Goal: Information Seeking & Learning: Find specific page/section

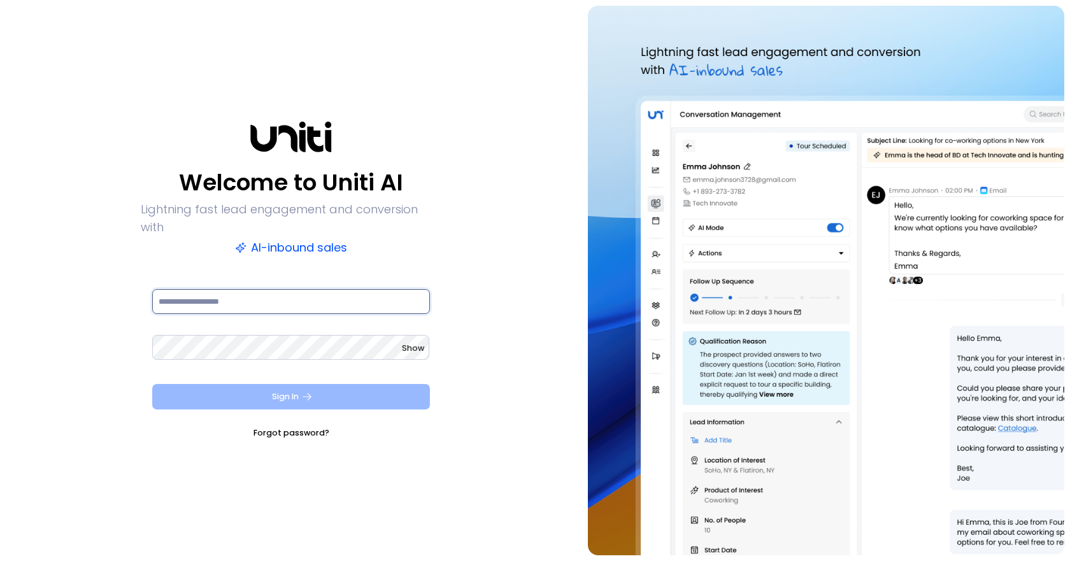
type input "**********"
click at [304, 384] on button "Sign In" at bounding box center [291, 396] width 278 height 25
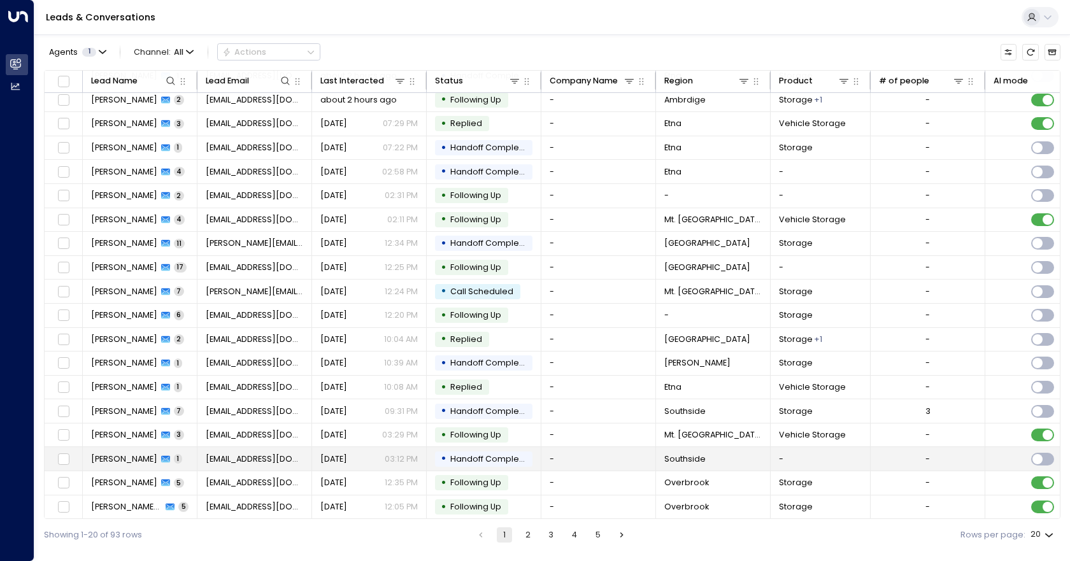
scroll to position [56, 0]
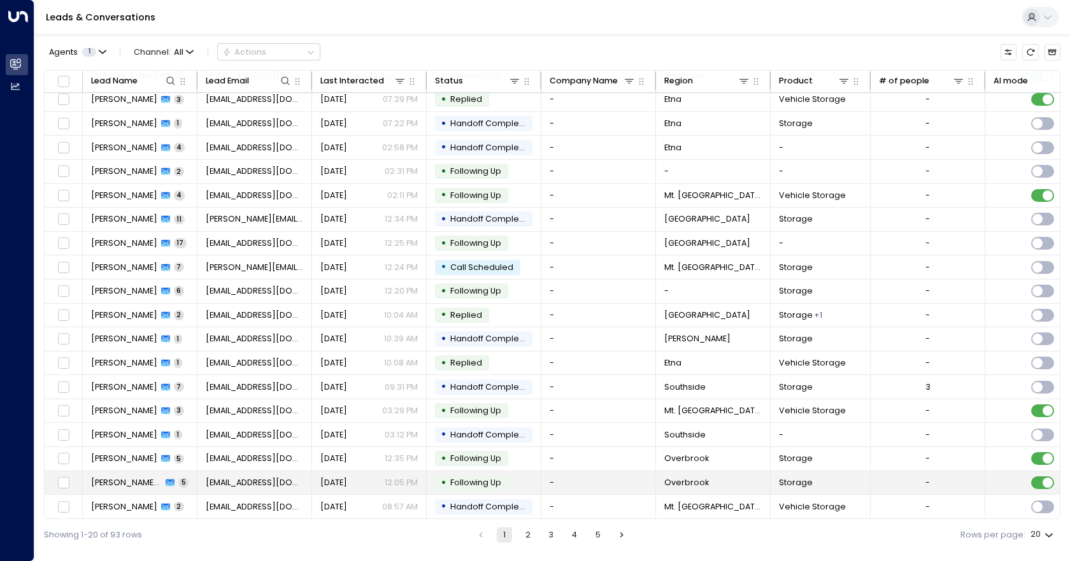
click at [593, 484] on td "-" at bounding box center [599, 483] width 115 height 24
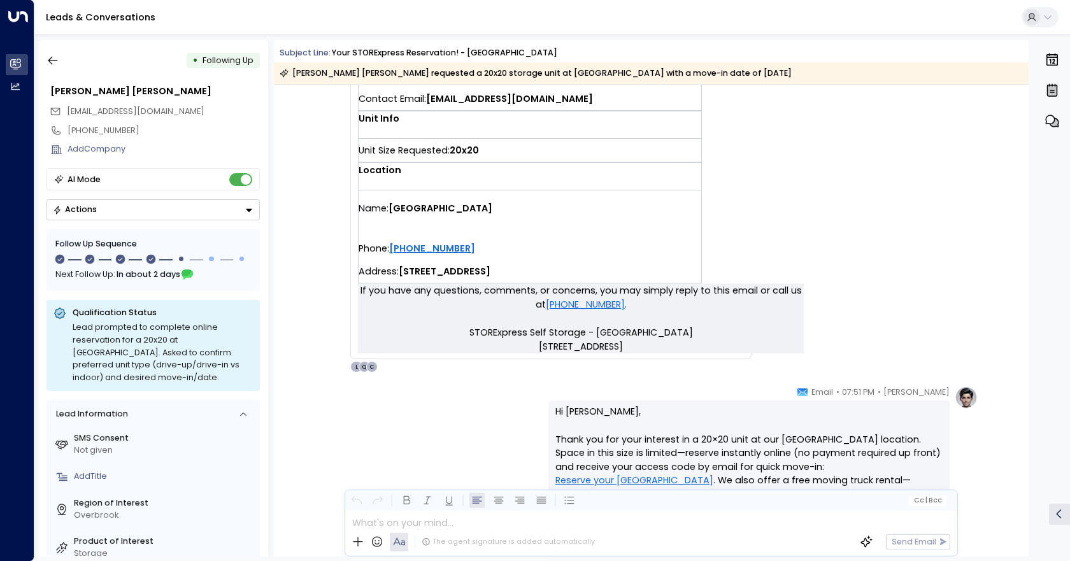
scroll to position [621, 0]
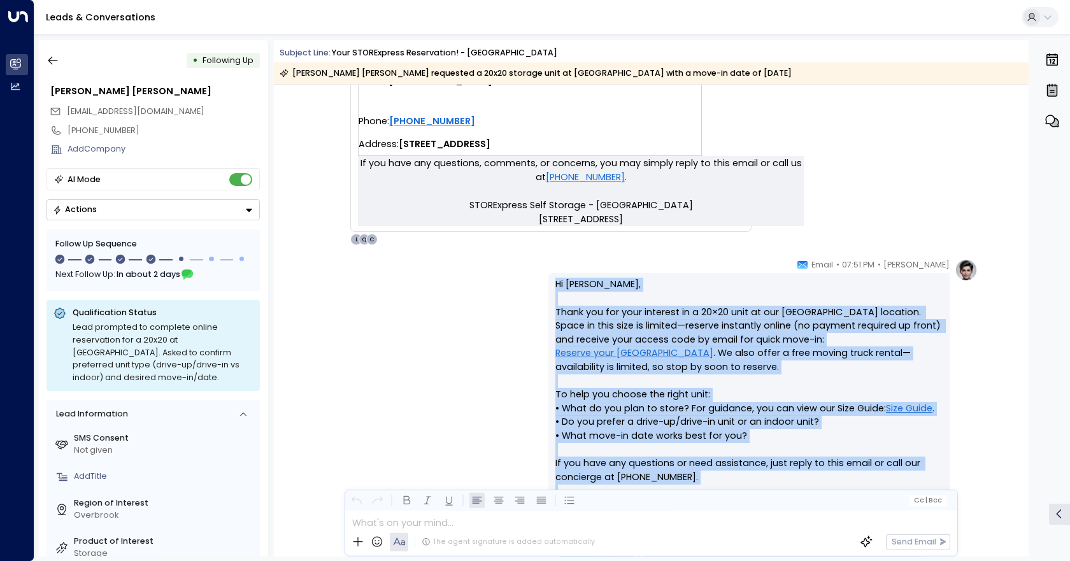
drag, startPoint x: 527, startPoint y: 284, endPoint x: 725, endPoint y: 493, distance: 288.4
click at [725, 493] on div "Subject Line: Your STORExpress Reservation! - South Hills [PERSON_NAME] [PERSON…" at bounding box center [651, 298] width 755 height 517
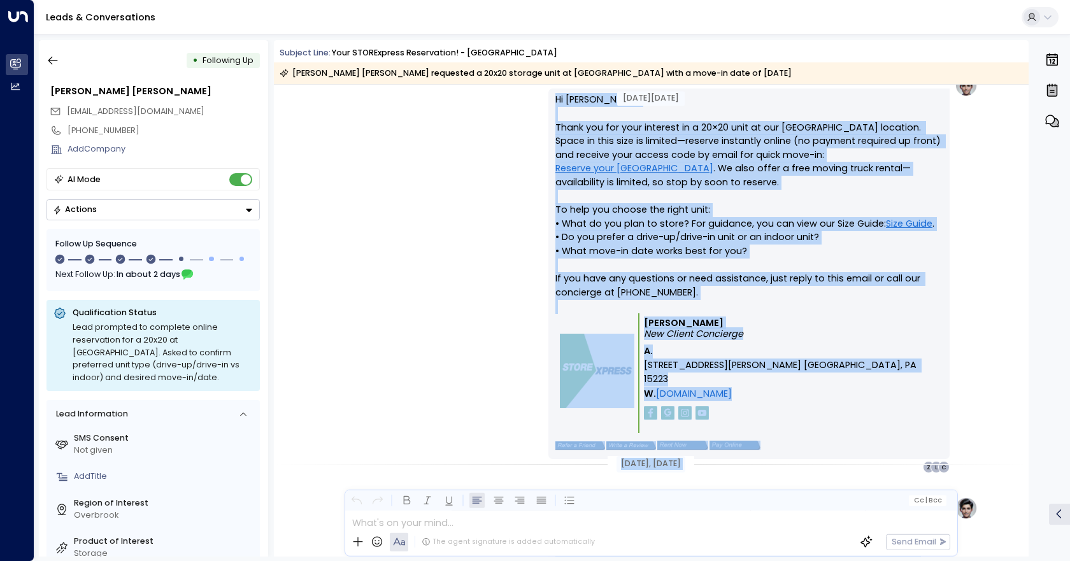
scroll to position [812, 0]
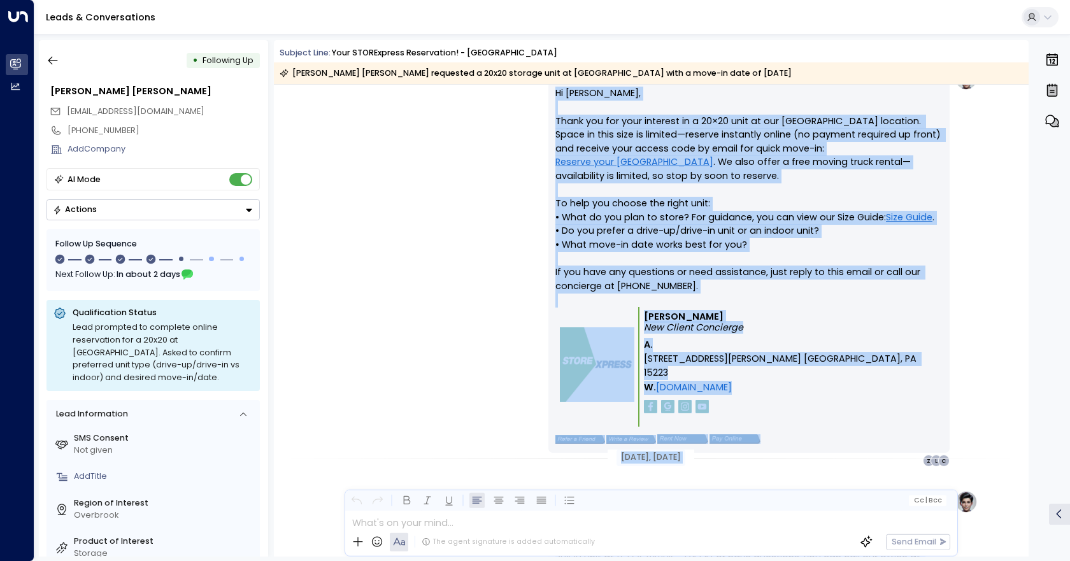
click at [491, 303] on div "[PERSON_NAME] • 07:51 PM • Email Hi [PERSON_NAME], Thank you for your interest …" at bounding box center [651, 267] width 654 height 399
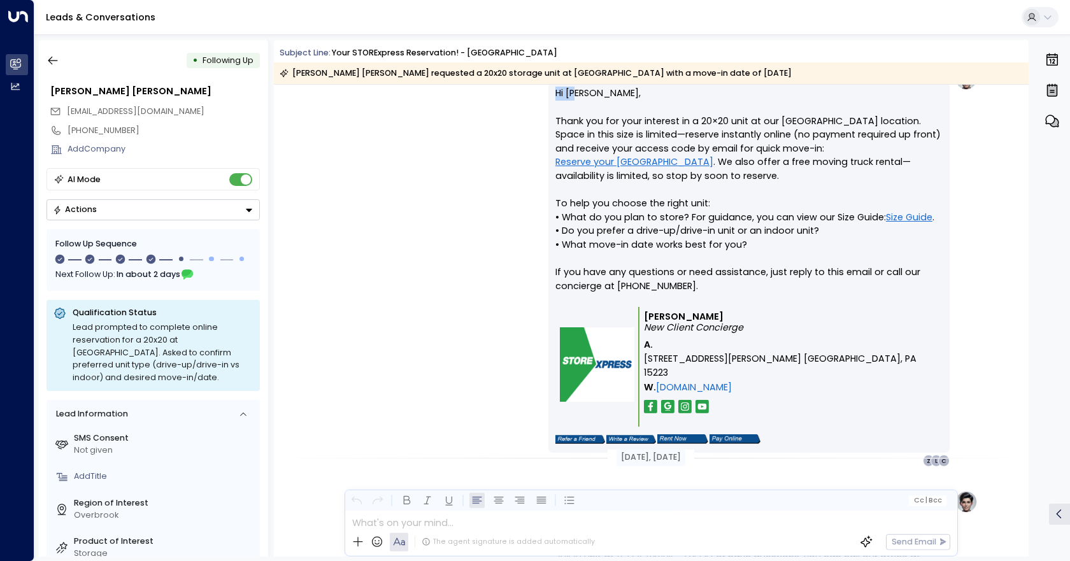
drag, startPoint x: 512, startPoint y: 387, endPoint x: 577, endPoint y: 100, distance: 294.7
click at [577, 100] on div "[PERSON_NAME] • 07:51 PM • Email Hi [PERSON_NAME], Thank you for your interest …" at bounding box center [651, 267] width 654 height 399
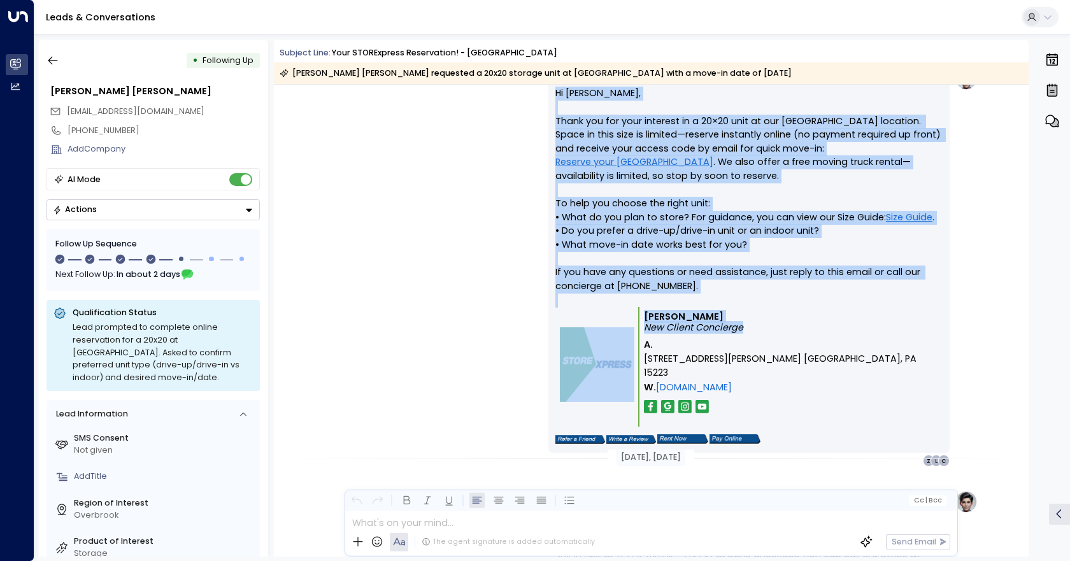
scroll to position [777, 0]
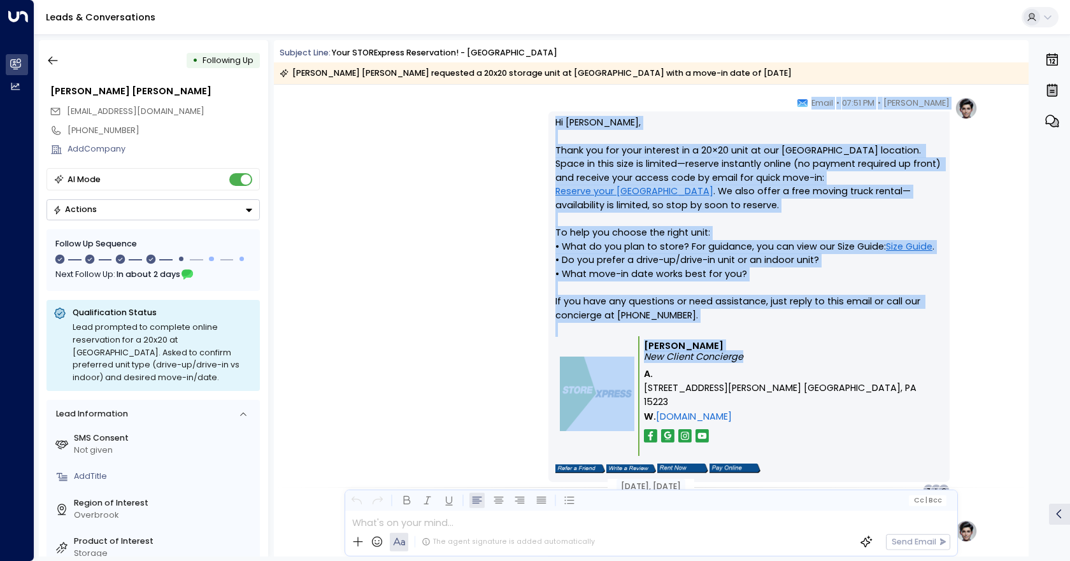
drag, startPoint x: 763, startPoint y: 311, endPoint x: 539, endPoint y: 95, distance: 311.4
click at [535, 94] on div "[DATE][DATE] Trigger Email • • 07:49 PM • Email You have a new quote request at…" at bounding box center [651, 548] width 755 height 2492
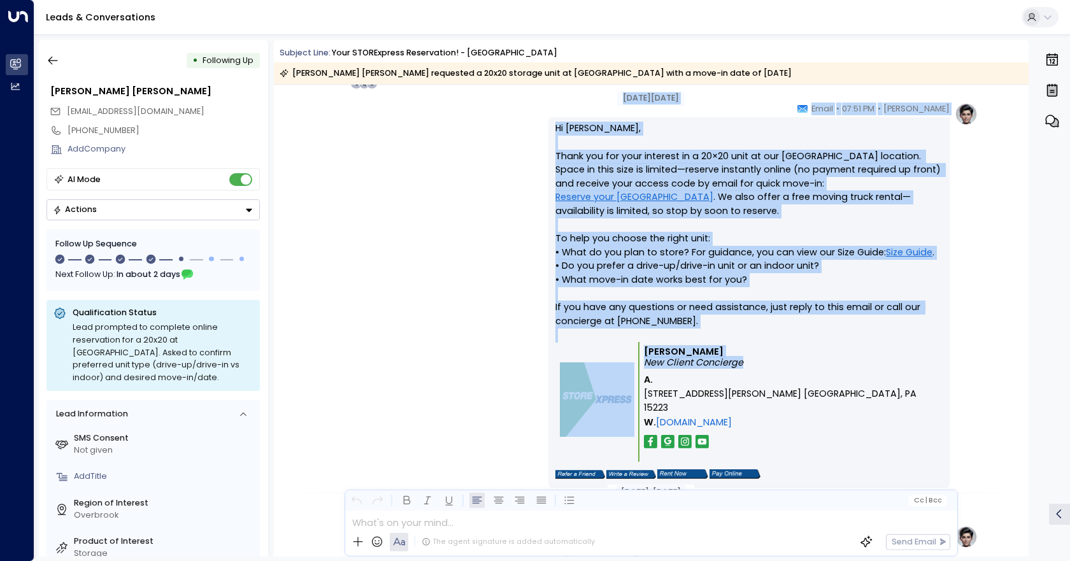
copy div "Lor 07, 81 ipsu dol Sitamet Conse • • 52:35 AD • Elits Doe temp i utl etdol mag…"
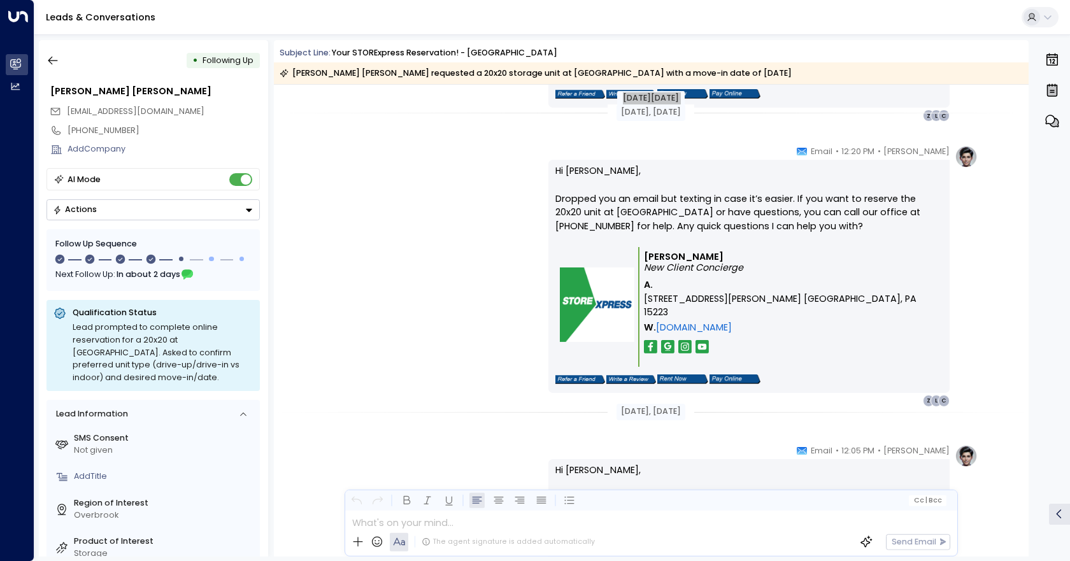
scroll to position [1159, 0]
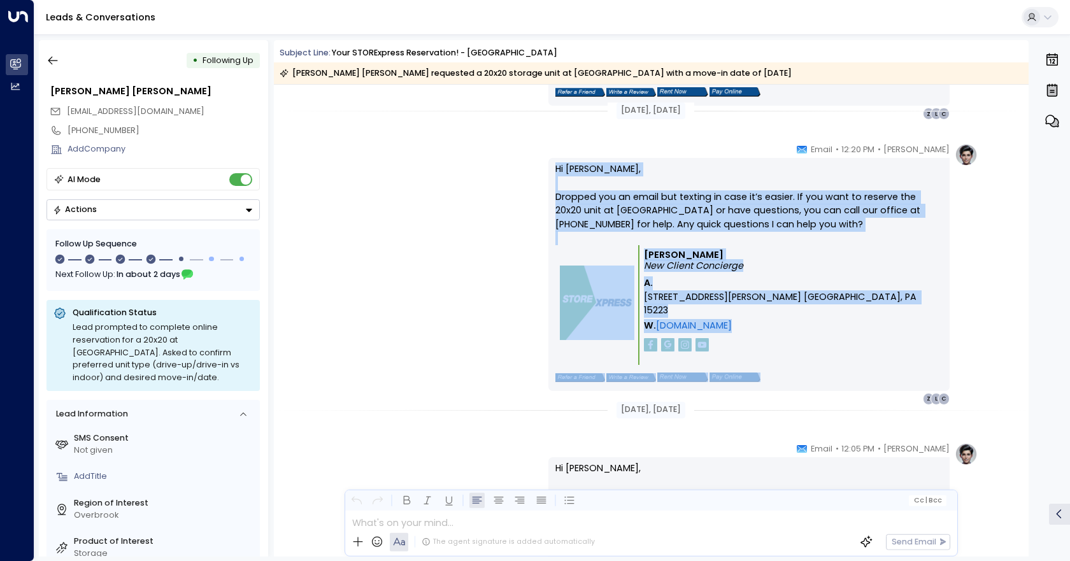
drag, startPoint x: 552, startPoint y: 166, endPoint x: 815, endPoint y: 349, distance: 320.4
click at [815, 349] on div "Hi [PERSON_NAME], Dropped you an email but texting in case it’s easier. If you …" at bounding box center [749, 274] width 401 height 233
copy div "Hi [PERSON_NAME], Dropped you an email but texting in case it’s easier. If you …"
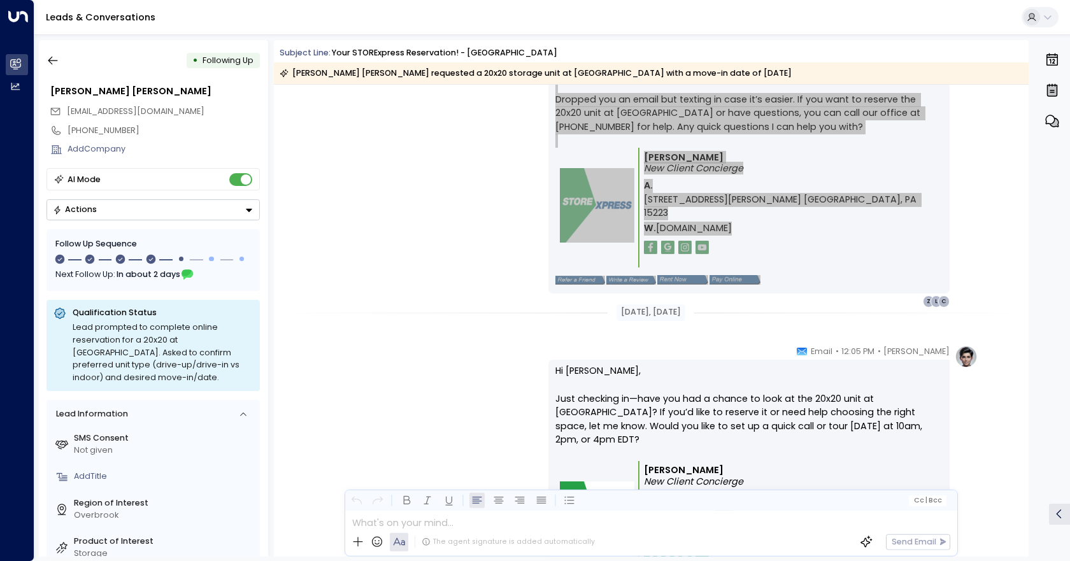
scroll to position [1414, 0]
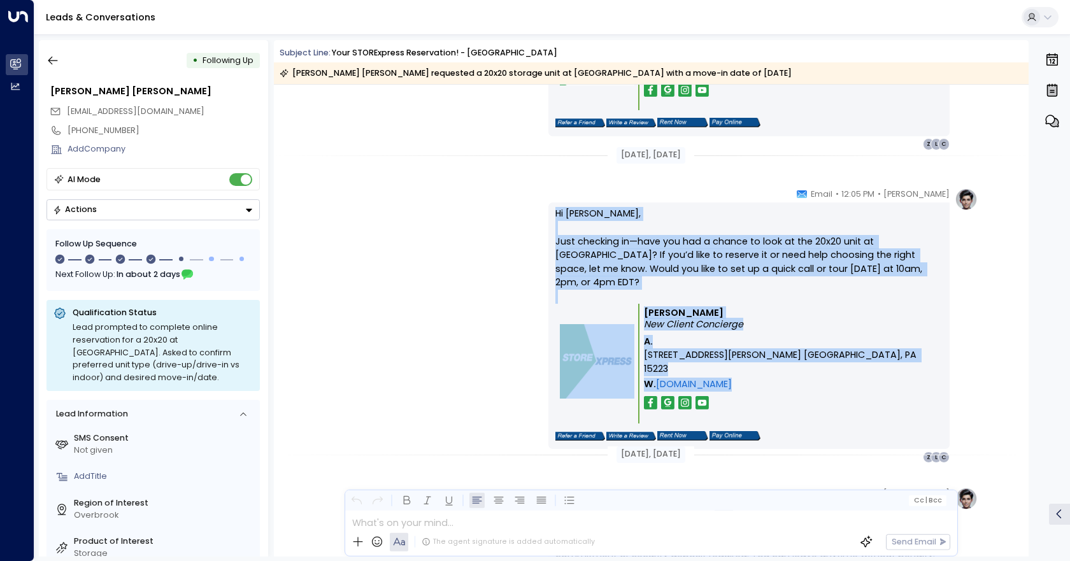
drag, startPoint x: 552, startPoint y: 217, endPoint x: 806, endPoint y: 378, distance: 300.5
click at [806, 378] on div "Hi [PERSON_NAME], Just checking in—have you had a chance to look at the 20x20 u…" at bounding box center [749, 326] width 401 height 247
copy div "Hi [PERSON_NAME], Just checking in—have you had a chance to look at the 20x20 u…"
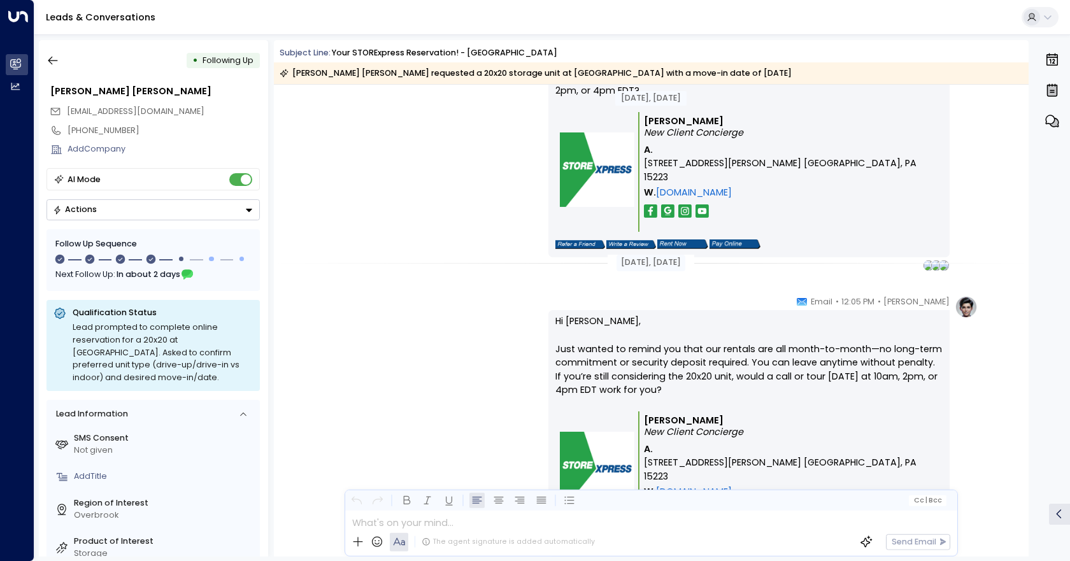
scroll to position [1574, 0]
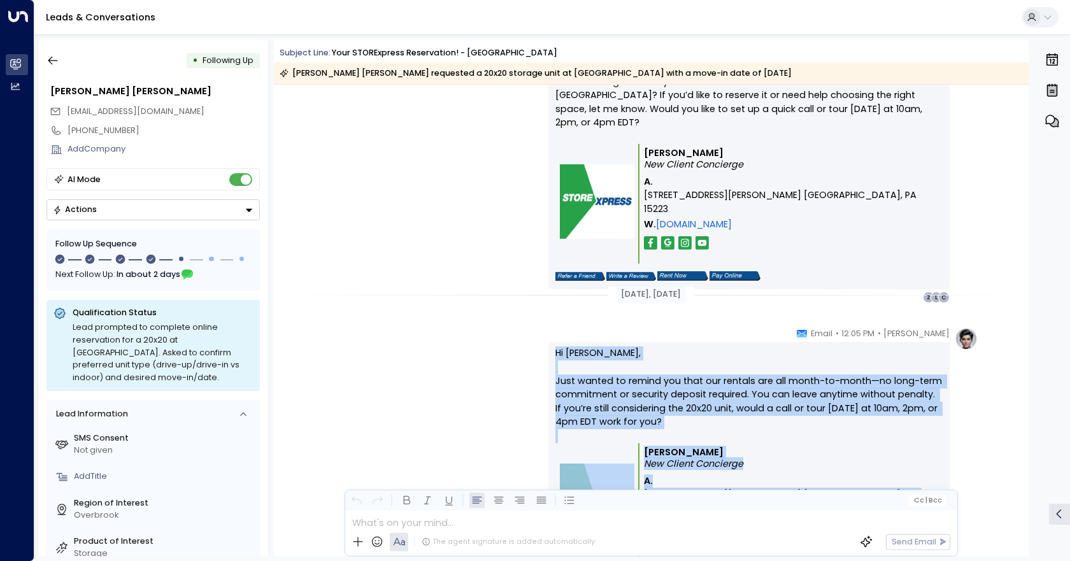
drag, startPoint x: 536, startPoint y: 344, endPoint x: 814, endPoint y: 501, distance: 319.8
click at [814, 501] on div "Subject Line: Your STORExpress Reservation! - South Hills [PERSON_NAME] [PERSON…" at bounding box center [651, 298] width 755 height 517
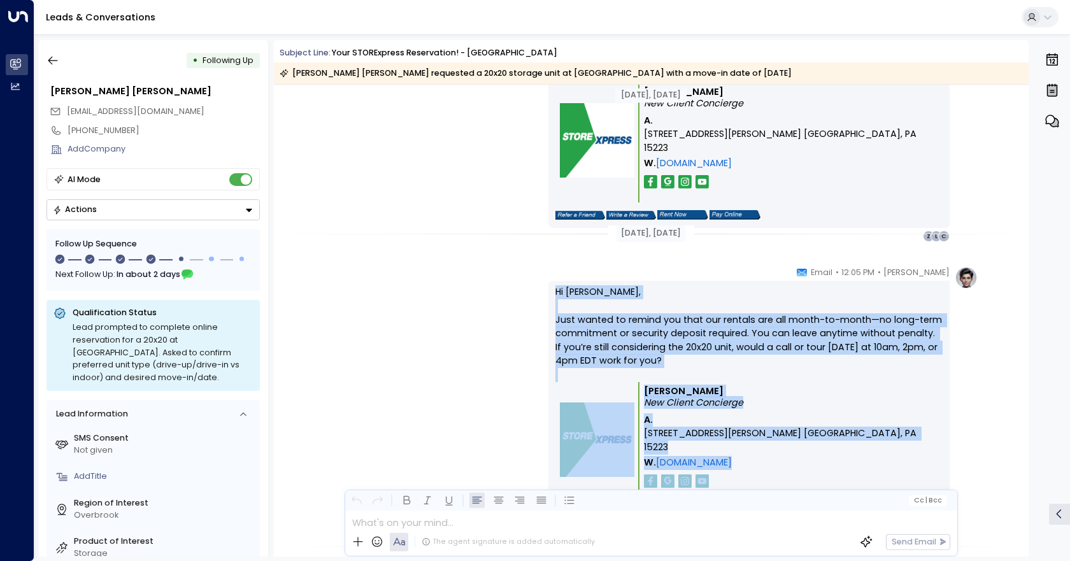
scroll to position [1765, 0]
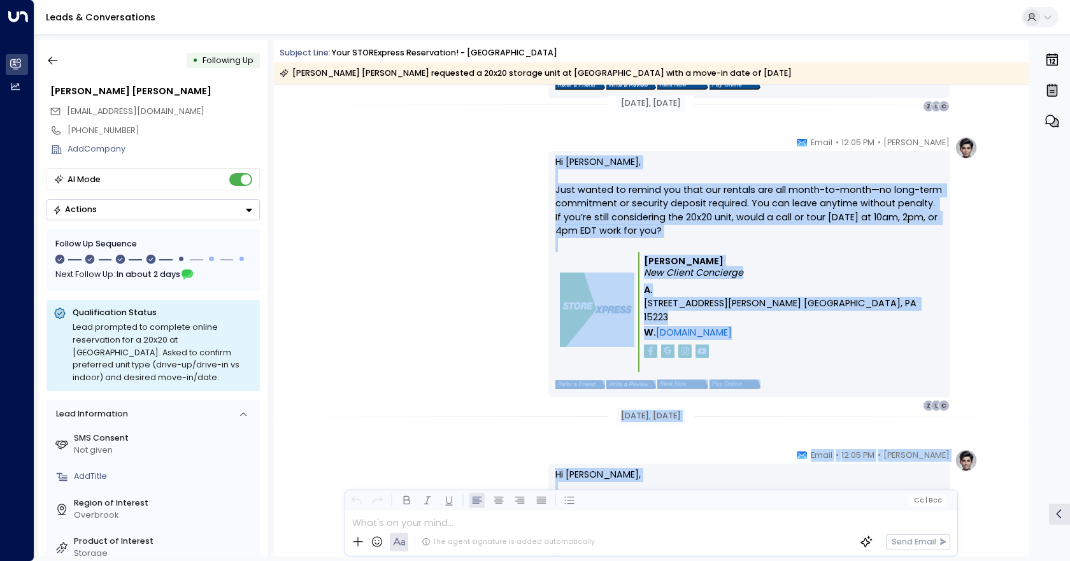
click at [470, 240] on div "[PERSON_NAME] • 12:05 PM • Email Hi [PERSON_NAME], Just wanted to remind you th…" at bounding box center [651, 274] width 654 height 276
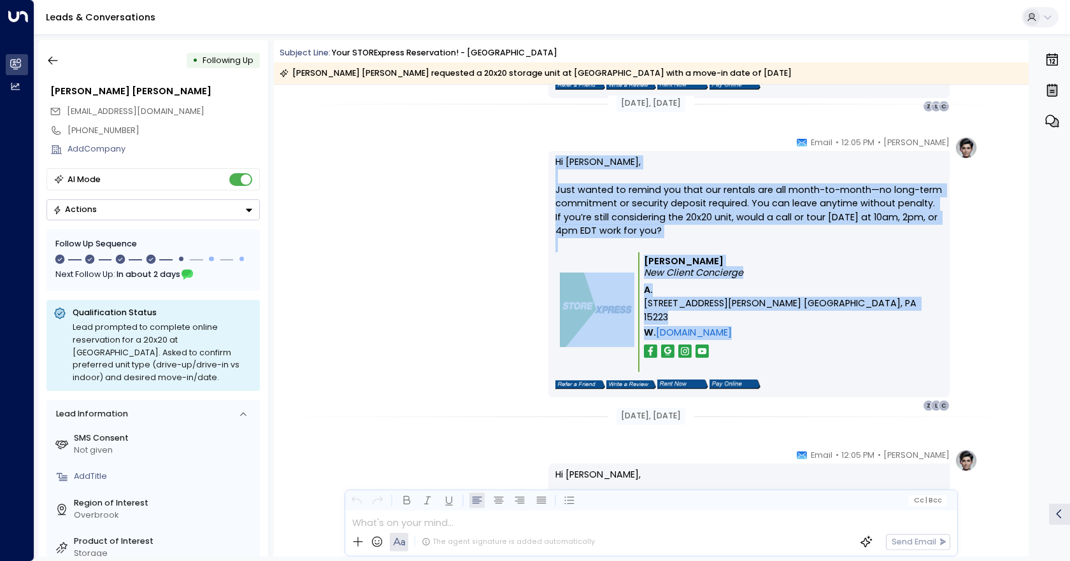
drag, startPoint x: 514, startPoint y: 168, endPoint x: 827, endPoint y: 337, distance: 356.3
click at [827, 337] on div "[PERSON_NAME] • 12:05 PM • Email Hi [PERSON_NAME], Just wanted to remind you th…" at bounding box center [651, 274] width 654 height 276
copy div "Hi [PERSON_NAME], Just wanted to remind you that our rentals are all month-to-m…"
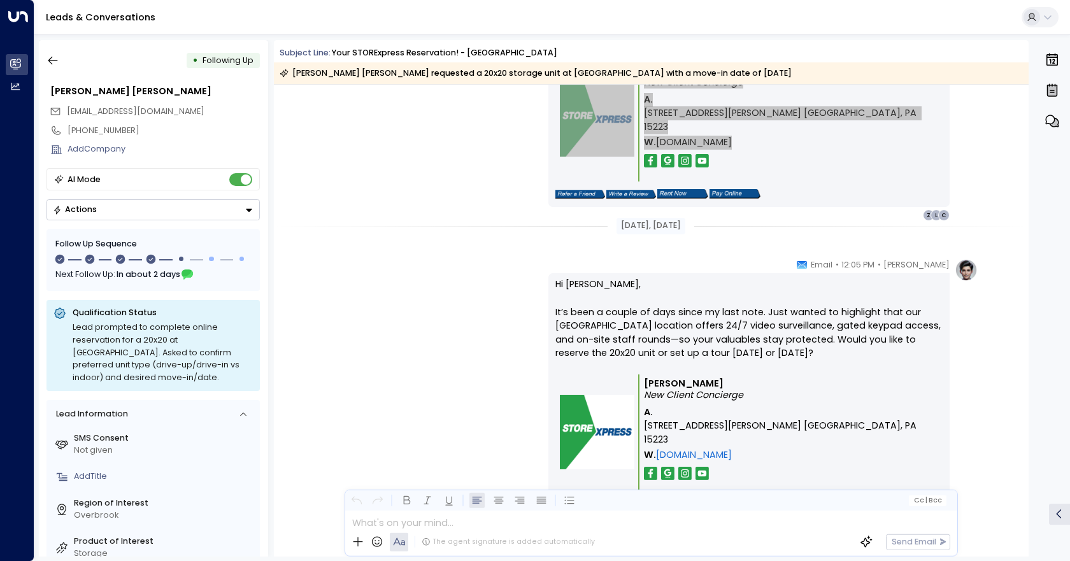
scroll to position [1956, 0]
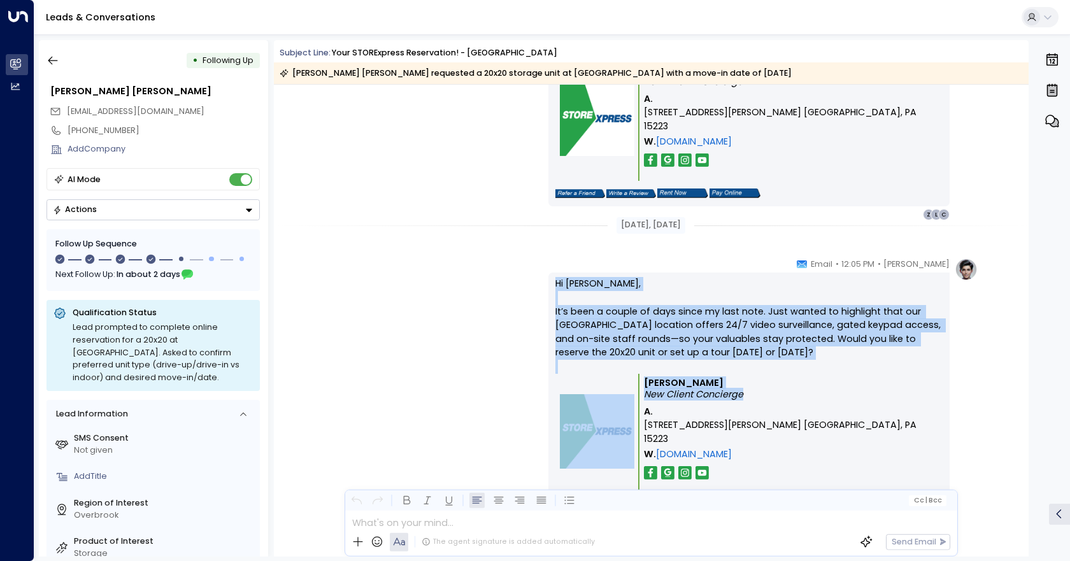
drag, startPoint x: 534, startPoint y: 278, endPoint x: 918, endPoint y: 426, distance: 411.4
click at [918, 426] on div "[PERSON_NAME] • 12:05 PM • Email Hi [PERSON_NAME], It’s been a couple of days s…" at bounding box center [651, 396] width 654 height 276
copy div "Hi [PERSON_NAME], It’s been a couple of days since my last note. Just wanted to…"
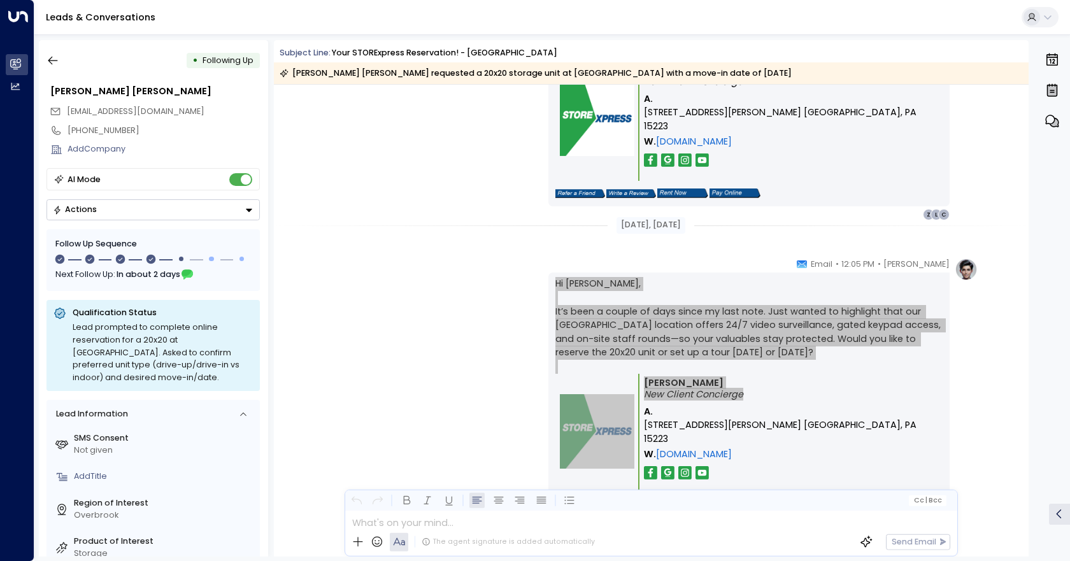
scroll to position [2020, 0]
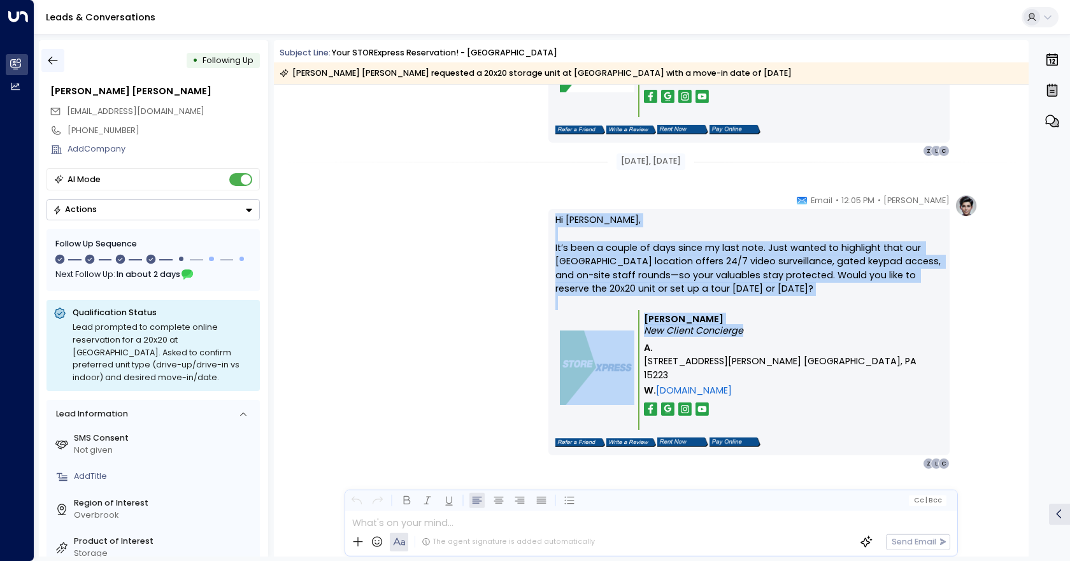
click at [55, 59] on icon "button" at bounding box center [53, 60] width 13 height 13
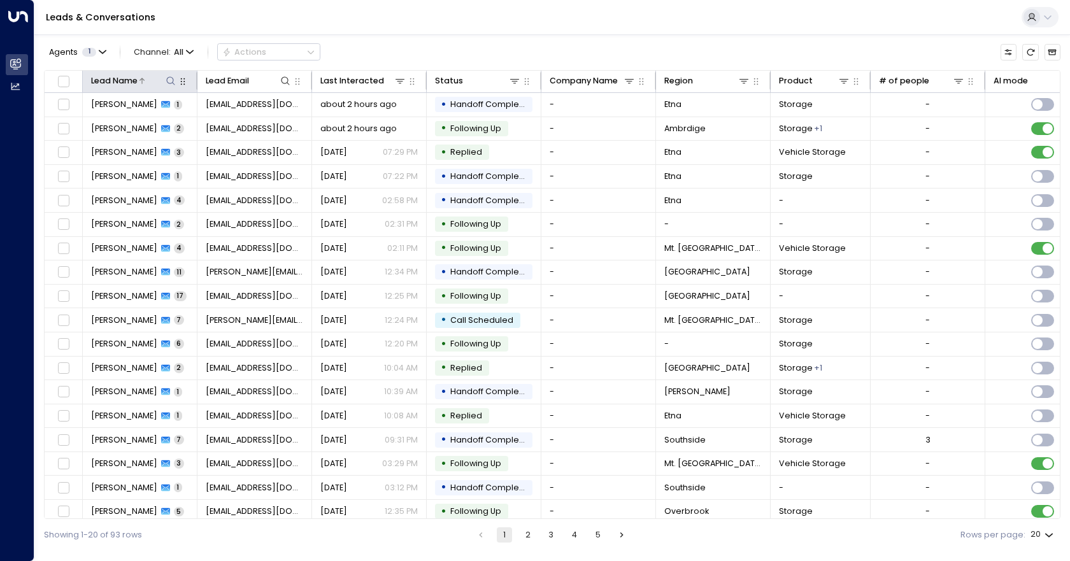
click at [169, 78] on icon at bounding box center [171, 81] width 10 height 10
type input "***"
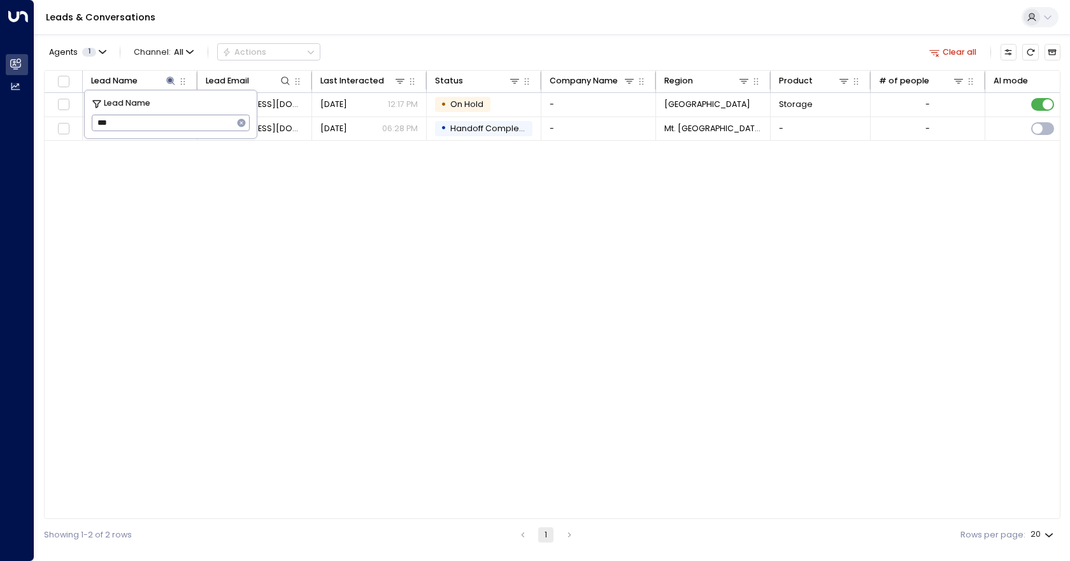
click at [550, 253] on div "Lead Name Lead Email Last Interacted Status Company Name Region Product # of pe…" at bounding box center [552, 295] width 1017 height 450
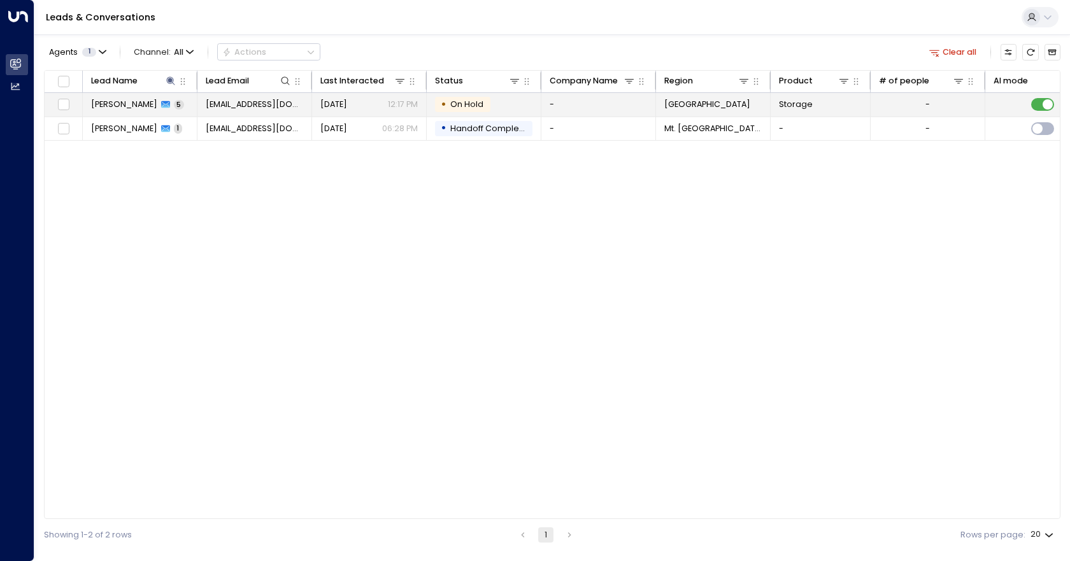
click at [602, 111] on td "-" at bounding box center [599, 105] width 115 height 24
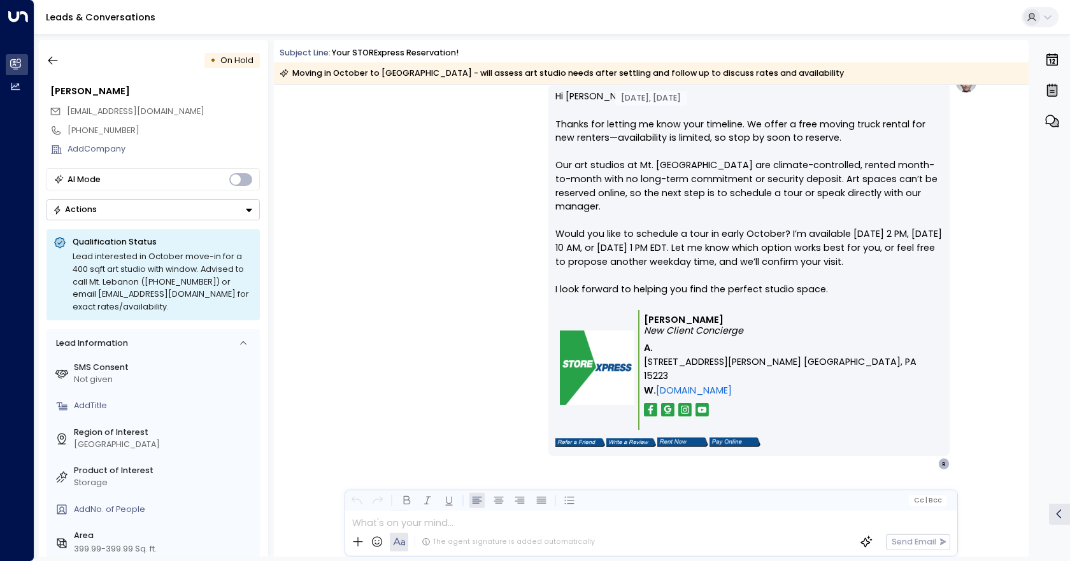
scroll to position [2258, 0]
click at [55, 62] on icon "button" at bounding box center [53, 60] width 13 height 13
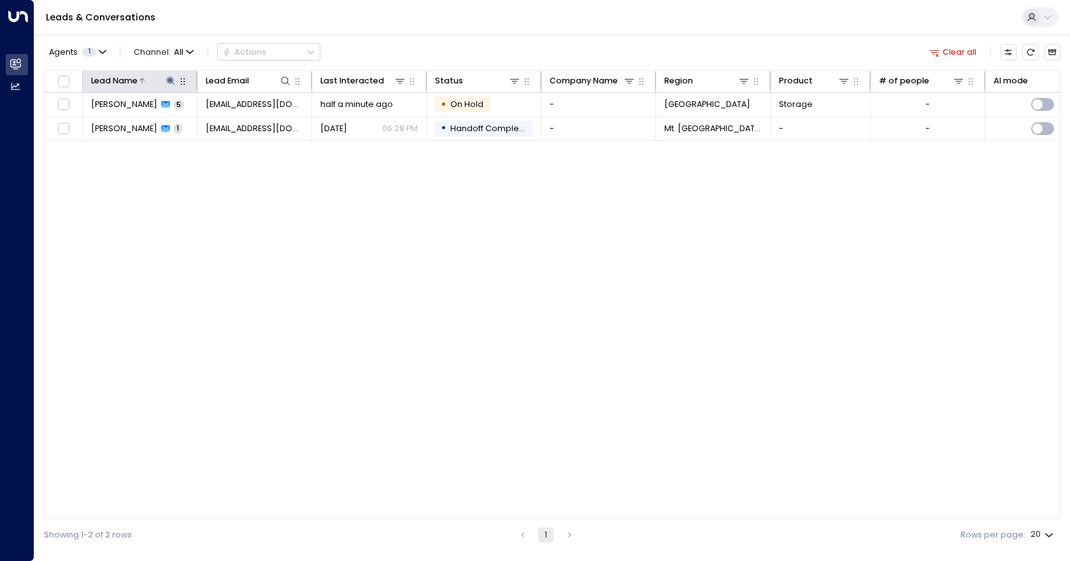
click at [172, 77] on icon at bounding box center [171, 81] width 10 height 10
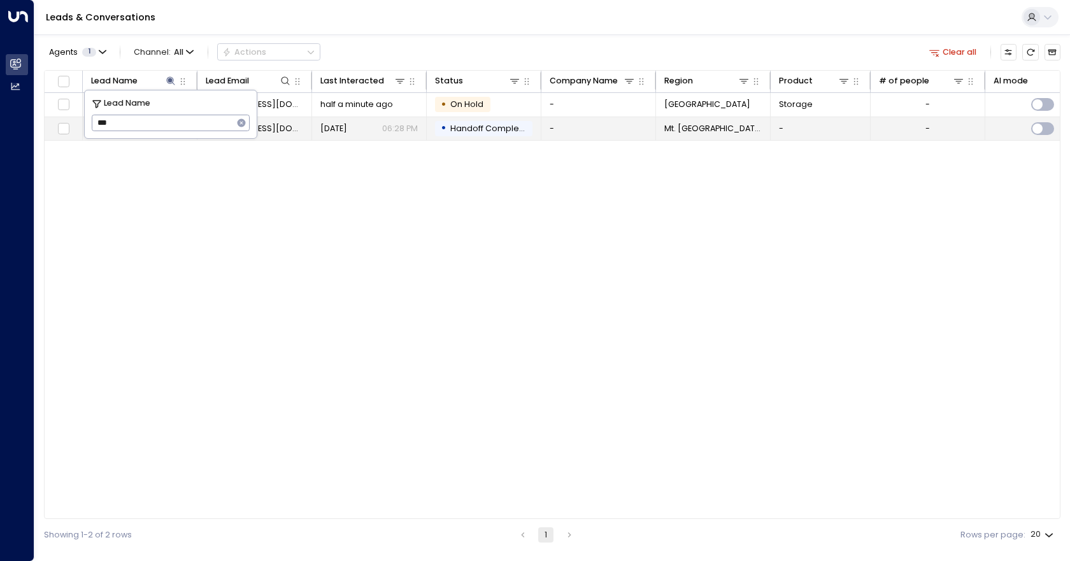
drag, startPoint x: 159, startPoint y: 124, endPoint x: 69, endPoint y: 119, distance: 89.3
click at [80, 122] on body "Overview Leads & Conversations Leads & Conversations Analytics Analytics Leads …" at bounding box center [535, 275] width 1070 height 551
type input "*"
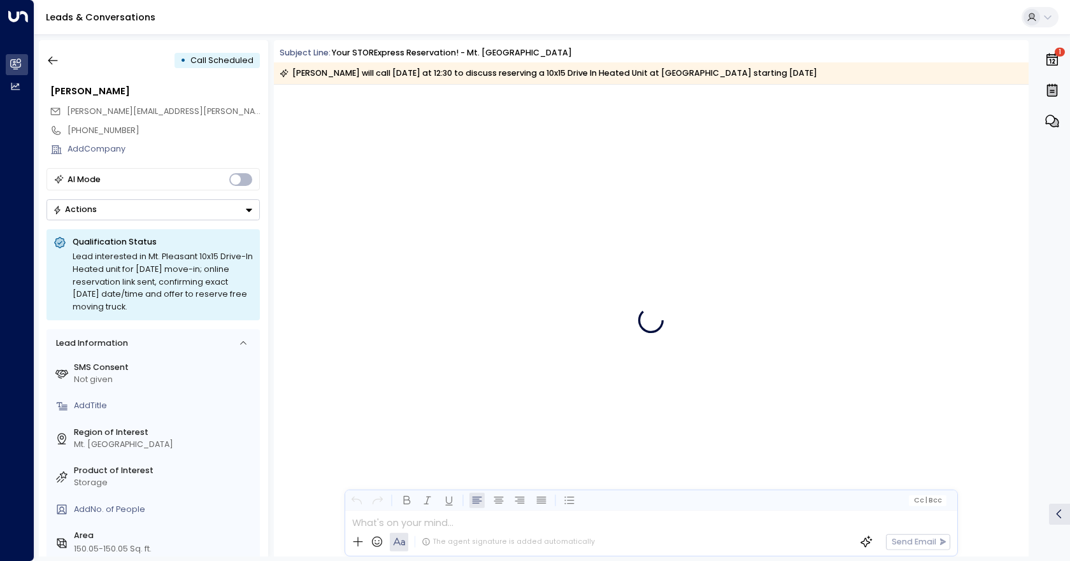
scroll to position [2485, 0]
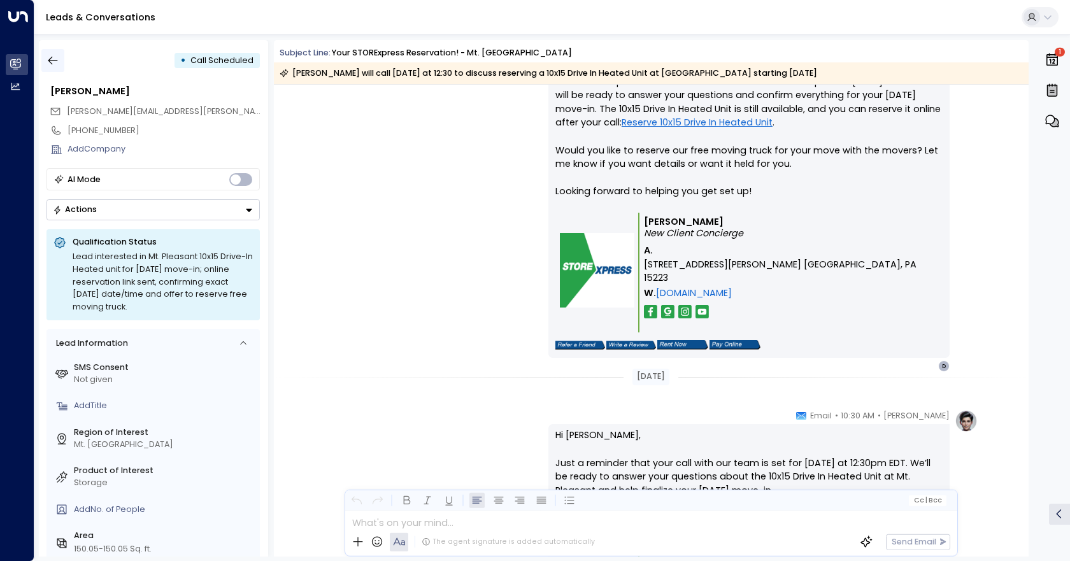
click at [62, 55] on button "button" at bounding box center [52, 60] width 23 height 23
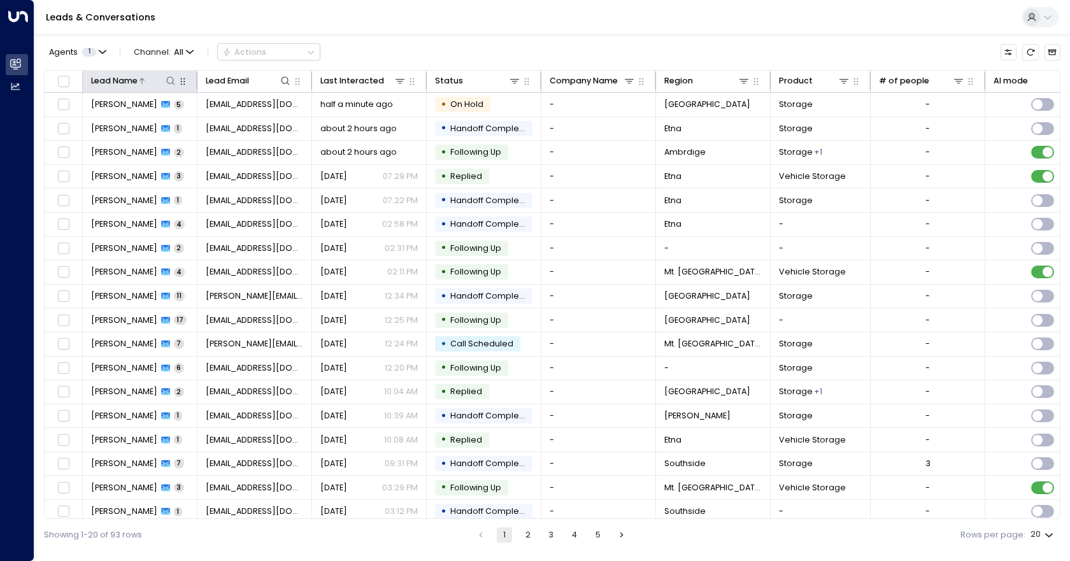
click at [171, 83] on icon at bounding box center [171, 81] width 10 height 10
type input "*****"
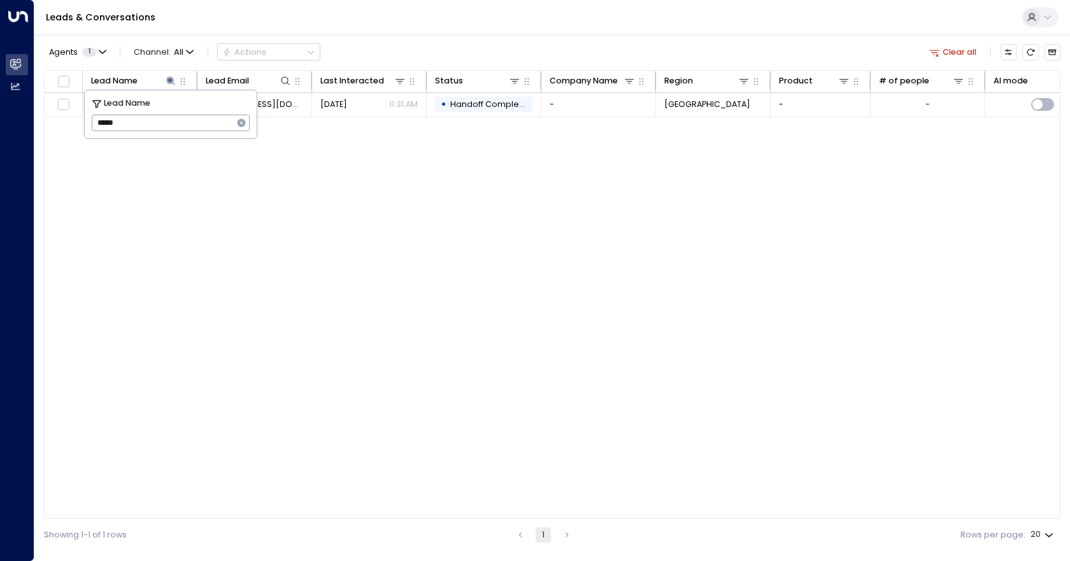
click at [154, 242] on div "Lead Name Lead Email Last Interacted Status Company Name Region Product # of pe…" at bounding box center [552, 295] width 1017 height 450
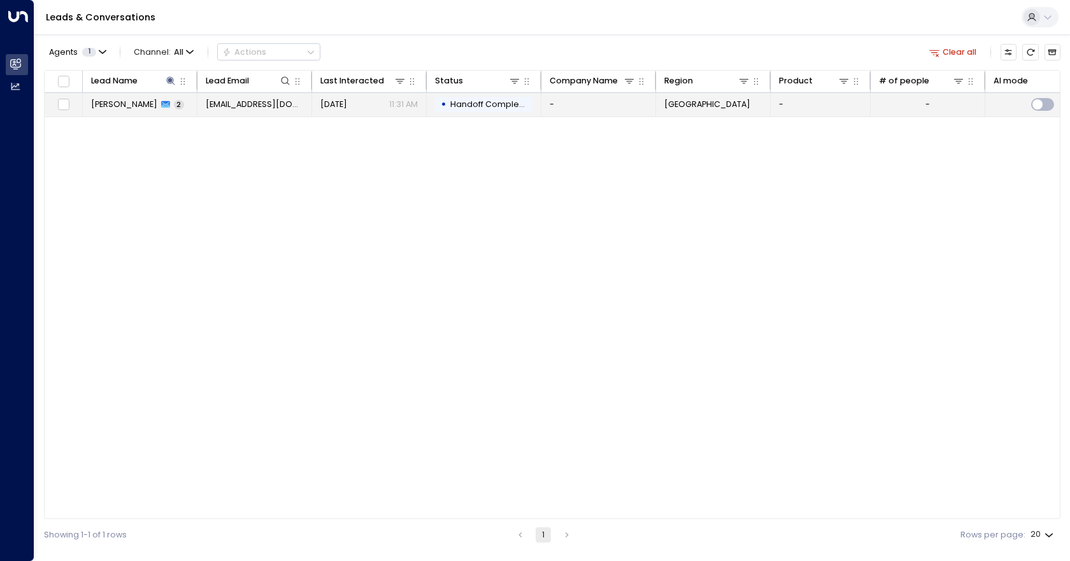
click at [591, 108] on td "-" at bounding box center [599, 105] width 115 height 24
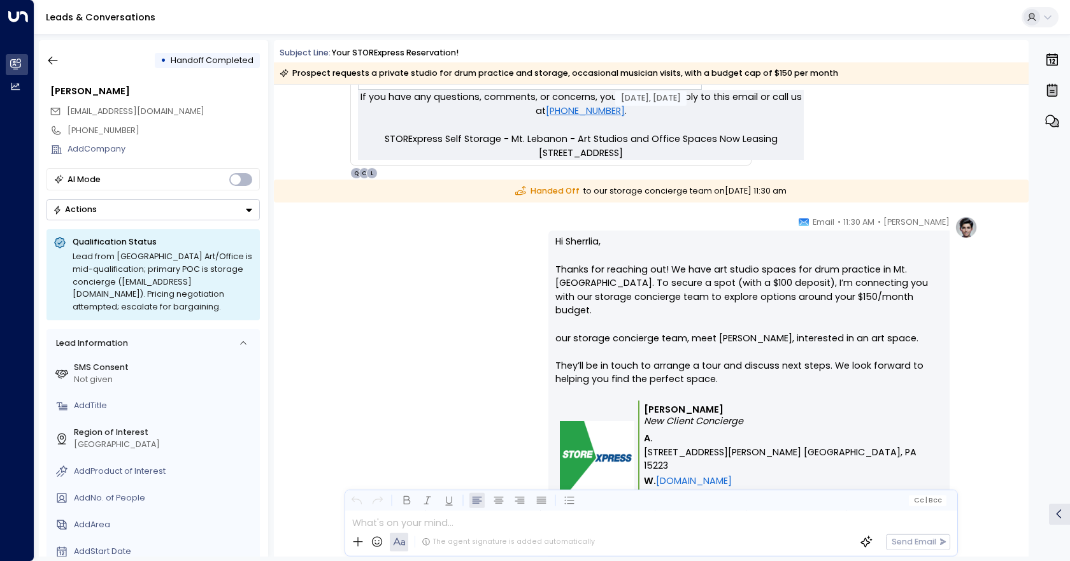
scroll to position [707, 0]
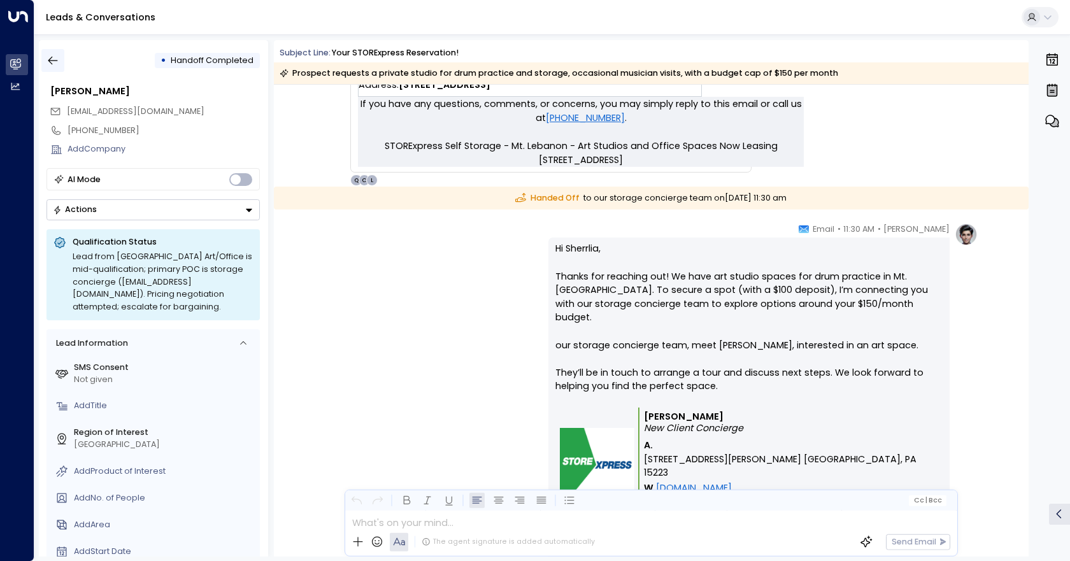
click at [59, 61] on icon "button" at bounding box center [53, 60] width 13 height 13
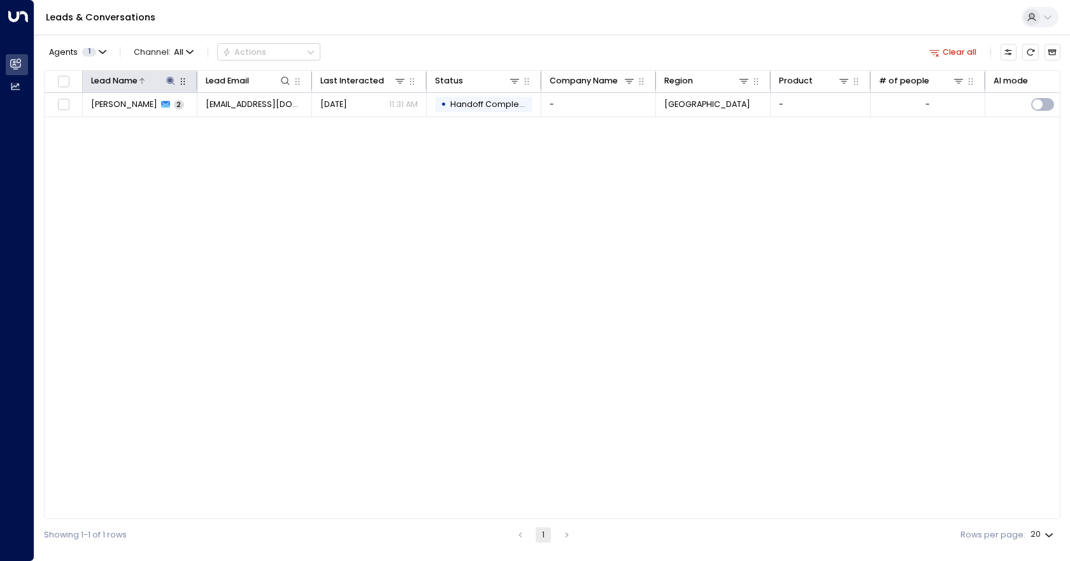
click at [161, 78] on div at bounding box center [158, 81] width 40 height 13
click at [170, 80] on icon at bounding box center [171, 80] width 8 height 8
click at [239, 123] on icon "button" at bounding box center [242, 123] width 8 height 8
click at [216, 187] on div "Lead Name Lead Email Last Interacted Status Company Name Region Product # of pe…" at bounding box center [552, 295] width 1017 height 450
